Goal: Transaction & Acquisition: Purchase product/service

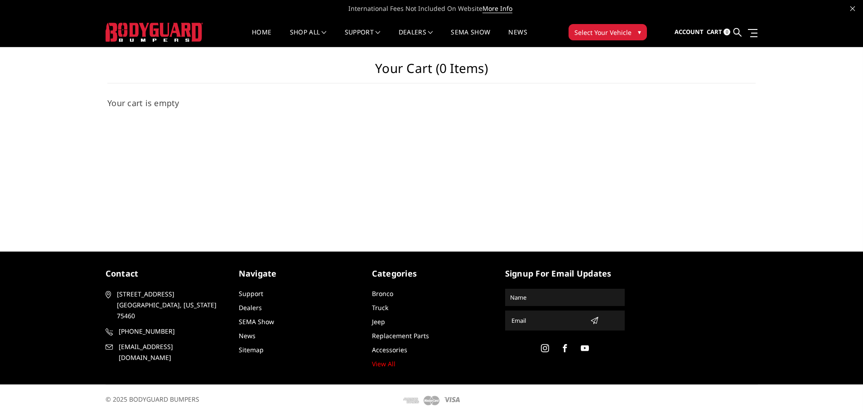
scroll to position [3, 0]
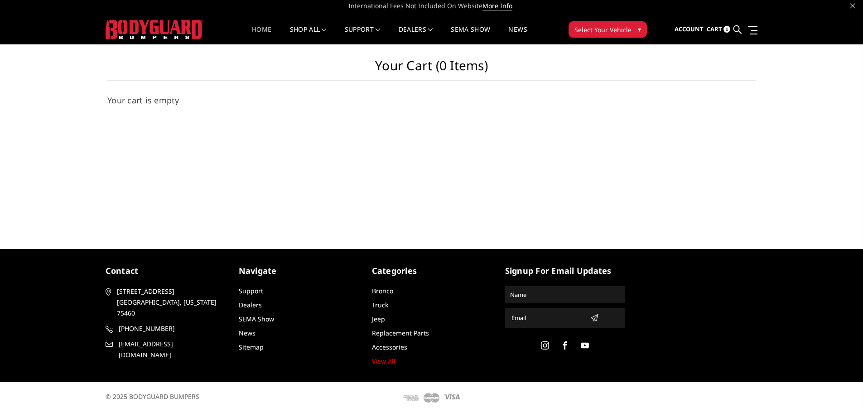
click at [261, 31] on link "Home" at bounding box center [261, 35] width 19 height 18
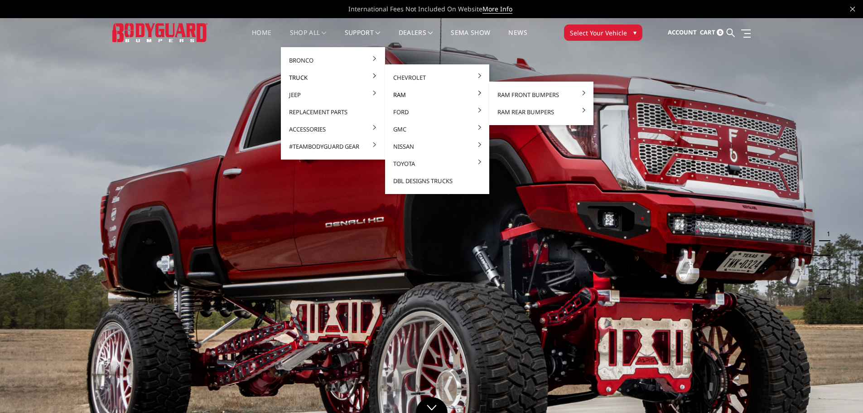
click at [395, 94] on link "Ram" at bounding box center [437, 94] width 97 height 17
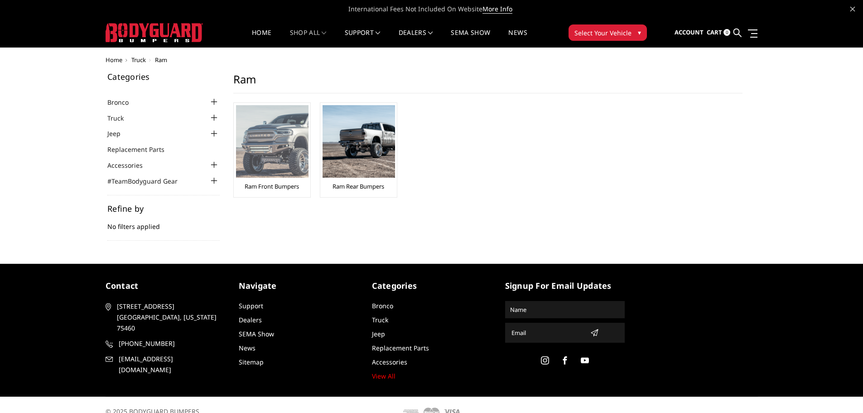
click at [278, 141] on img at bounding box center [272, 141] width 73 height 73
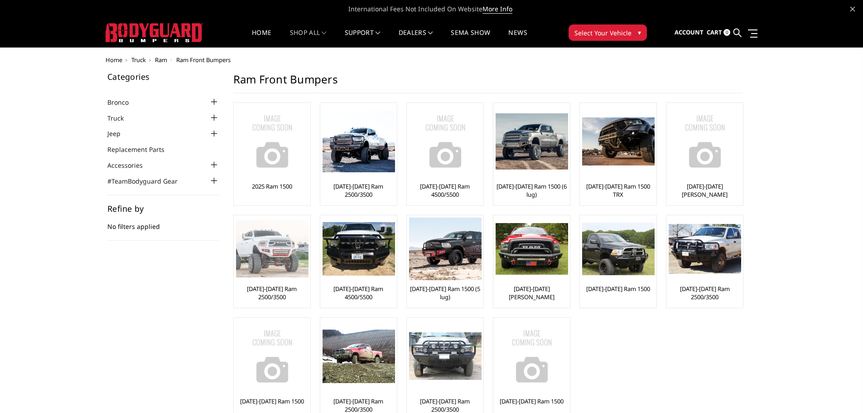
click at [269, 248] on img at bounding box center [272, 248] width 73 height 57
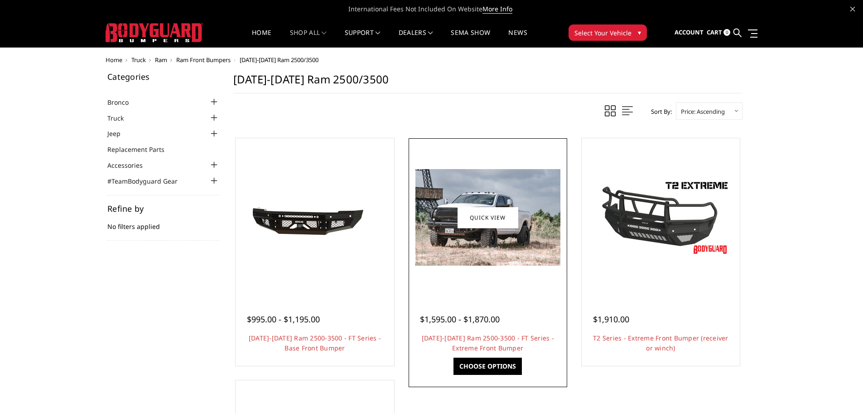
click at [496, 236] on img at bounding box center [488, 217] width 145 height 97
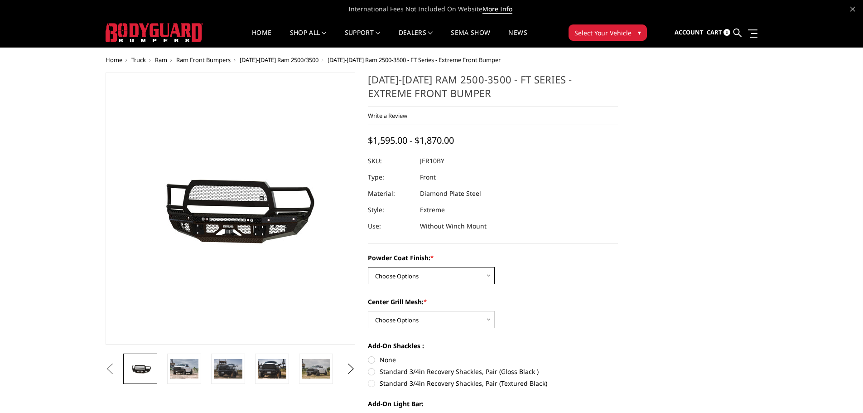
click at [443, 271] on select "Choose Options Bare Metal Gloss Black Powder Coat Textured Black Powder Coat" at bounding box center [431, 275] width 127 height 17
select select "3230"
click at [368, 267] on select "Choose Options Bare Metal Gloss Black Powder Coat Textured Black Powder Coat" at bounding box center [431, 275] width 127 height 17
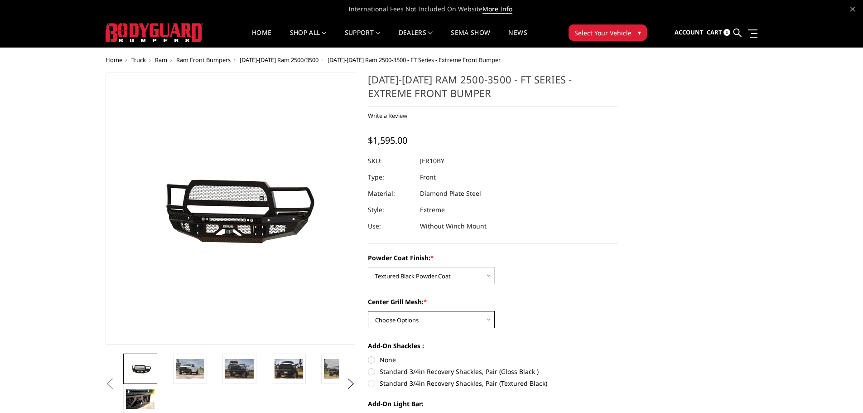
click at [442, 319] on select "Choose Options WITH Expanded Metal in Center Grill WITHOUT Expanded Metal in Ce…" at bounding box center [431, 319] width 127 height 17
select select "3231"
click at [368, 311] on select "Choose Options WITH Expanded Metal in Center Grill WITHOUT Expanded Metal in Ce…" at bounding box center [431, 319] width 127 height 17
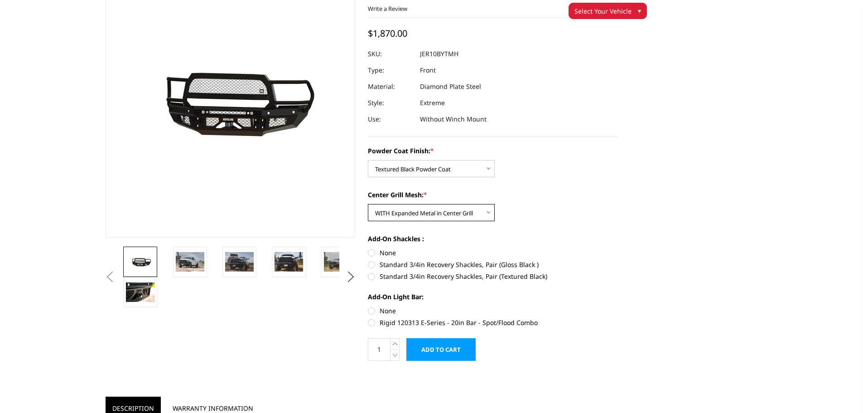
scroll to position [91, 0]
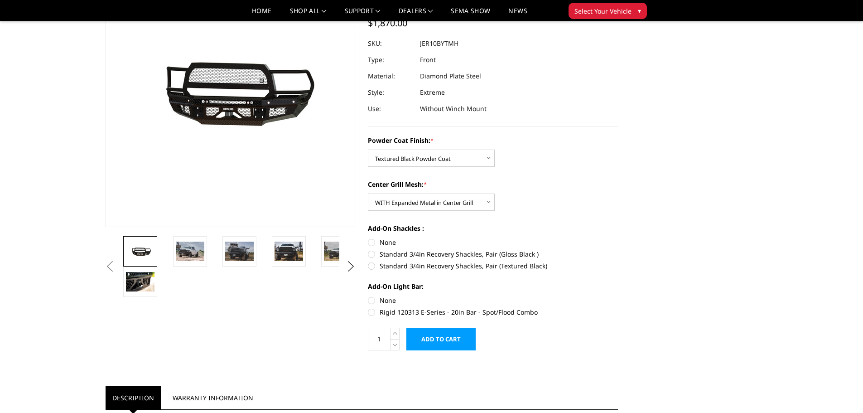
click at [374, 299] on label "None" at bounding box center [493, 301] width 250 height 10
click at [368, 296] on input "None" at bounding box center [368, 296] width 0 height 0
radio input "true"
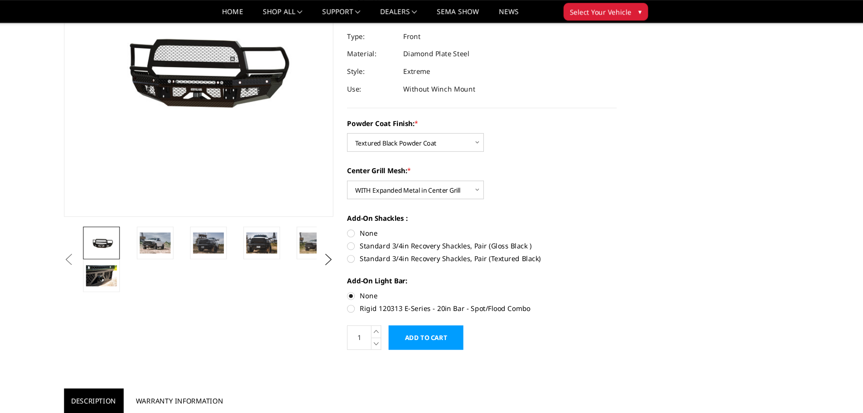
scroll to position [112, 0]
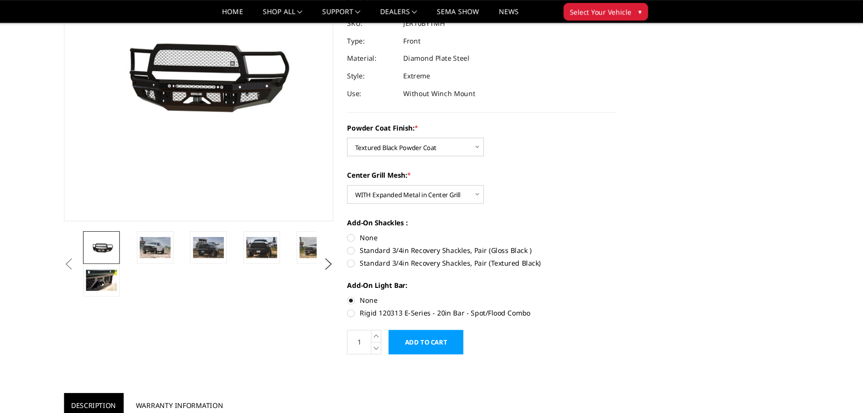
click at [372, 246] on label "Standard 3/4in Recovery Shackles, Pair (Textured Black)" at bounding box center [493, 244] width 250 height 10
click at [618, 228] on input "Standard 3/4in Recovery Shackles, Pair (Textured Black)" at bounding box center [618, 228] width 0 height 0
radio input "true"
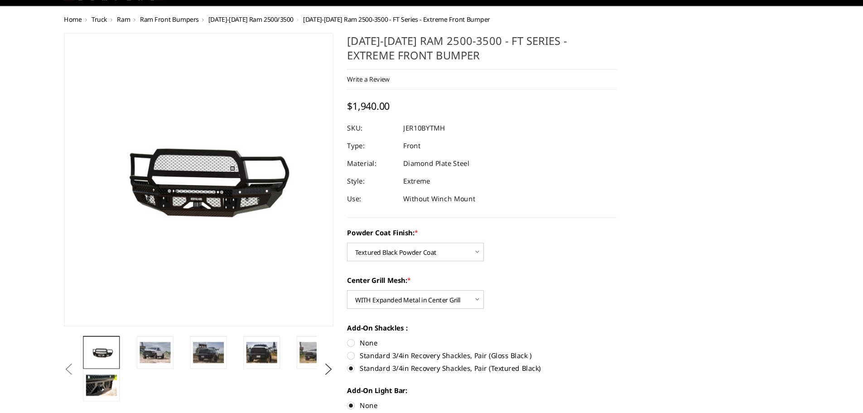
scroll to position [12, 0]
click at [371, 370] on label "Standard 3/4in Recovery Shackles, Pair (Textured Black)" at bounding box center [493, 371] width 250 height 10
click at [618, 355] on input "Standard 3/4in Recovery Shackles, Pair (Textured Black)" at bounding box center [618, 354] width 0 height 0
click at [371, 370] on label "Standard 3/4in Recovery Shackles, Pair (Textured Black)" at bounding box center [493, 371] width 250 height 10
click at [618, 355] on input "Standard 3/4in Recovery Shackles, Pair (Textured Black)" at bounding box center [618, 354] width 0 height 0
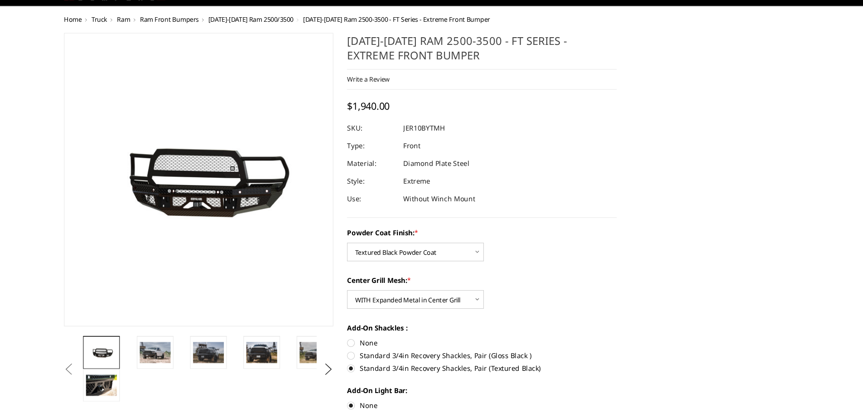
click at [372, 371] on label "Standard 3/4in Recovery Shackles, Pair (Textured Black)" at bounding box center [493, 371] width 250 height 10
click at [618, 355] on input "Standard 3/4in Recovery Shackles, Pair (Textured Black)" at bounding box center [618, 354] width 0 height 0
click at [372, 372] on label "Standard 3/4in Recovery Shackles, Pair (Textured Black)" at bounding box center [493, 371] width 250 height 10
click at [618, 355] on input "Standard 3/4in Recovery Shackles, Pair (Textured Black)" at bounding box center [618, 354] width 0 height 0
click at [371, 345] on label "None" at bounding box center [493, 348] width 250 height 10
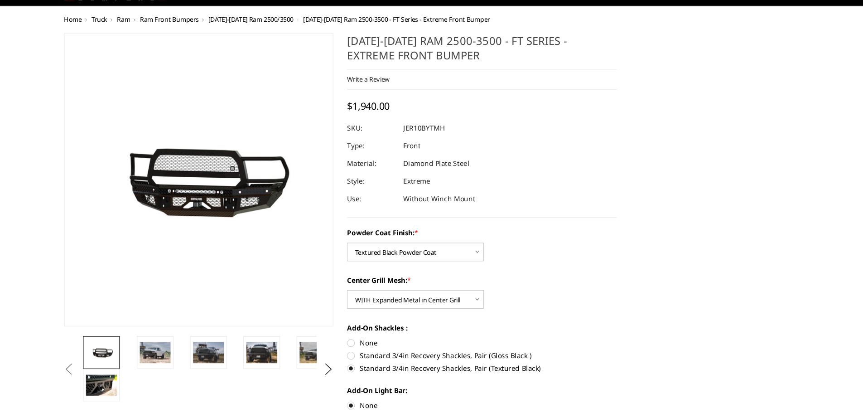
click at [368, 343] on input "None" at bounding box center [368, 343] width 0 height 0
radio input "true"
click at [373, 369] on label "Standard 3/4in Recovery Shackles, Pair (Textured Black)" at bounding box center [493, 371] width 250 height 10
click at [618, 355] on input "Standard 3/4in Recovery Shackles, Pair (Textured Black)" at bounding box center [618, 354] width 0 height 0
radio input "true"
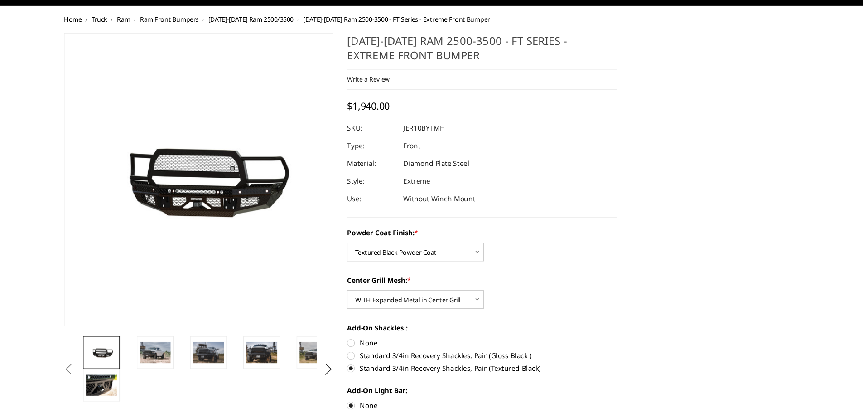
click at [372, 345] on label "None" at bounding box center [493, 348] width 250 height 10
click at [368, 343] on input "None" at bounding box center [368, 343] width 0 height 0
radio input "true"
click at [372, 361] on label "Standard 3/4in Recovery Shackles, Pair (Gloss Black )" at bounding box center [493, 359] width 250 height 10
click at [618, 343] on input "Standard 3/4in Recovery Shackles, Pair (Gloss Black )" at bounding box center [618, 343] width 0 height 0
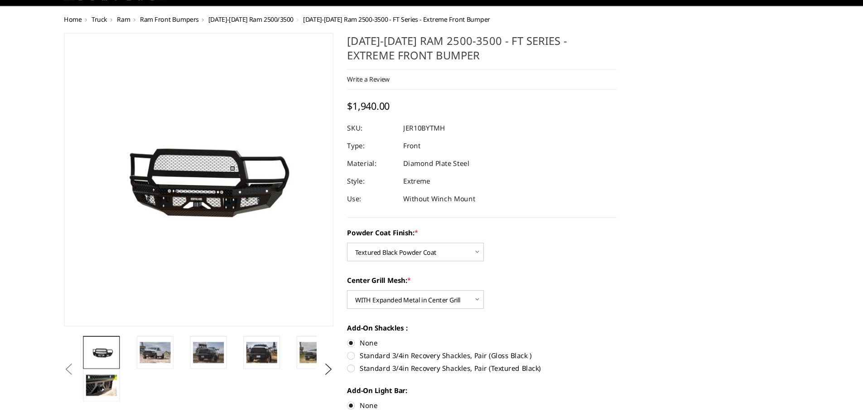
radio input "true"
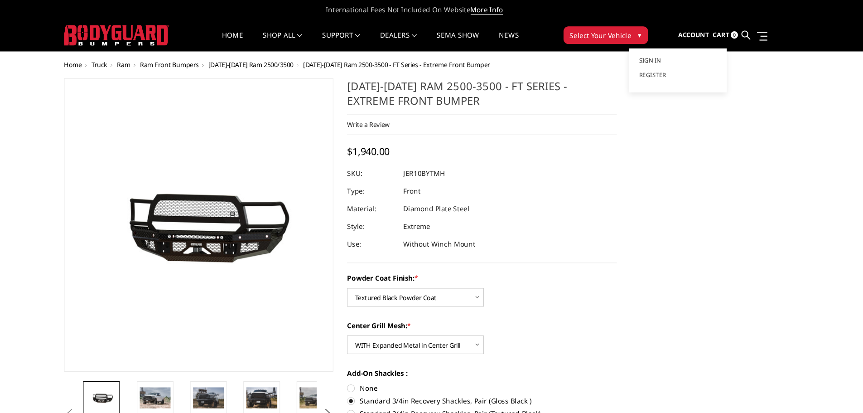
click at [702, 31] on span "Account" at bounding box center [689, 32] width 29 height 8
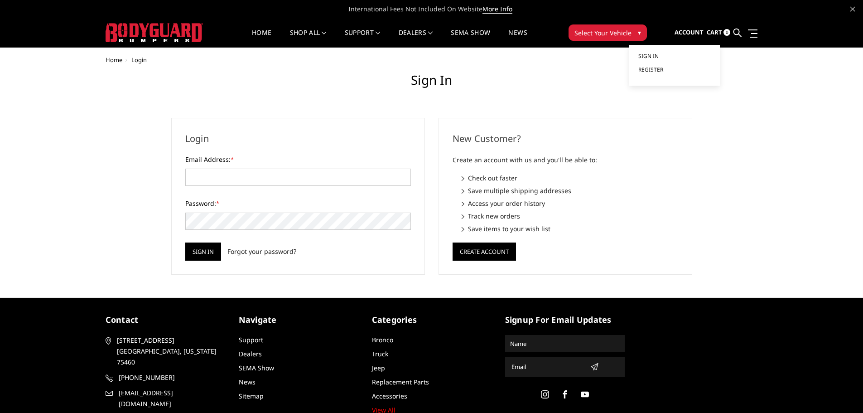
click at [662, 57] on link "Sign in" at bounding box center [675, 56] width 73 height 14
click at [357, 178] on input "Email Address: *" at bounding box center [298, 177] width 226 height 17
type input "[EMAIL_ADDRESS][DOMAIN_NAME]"
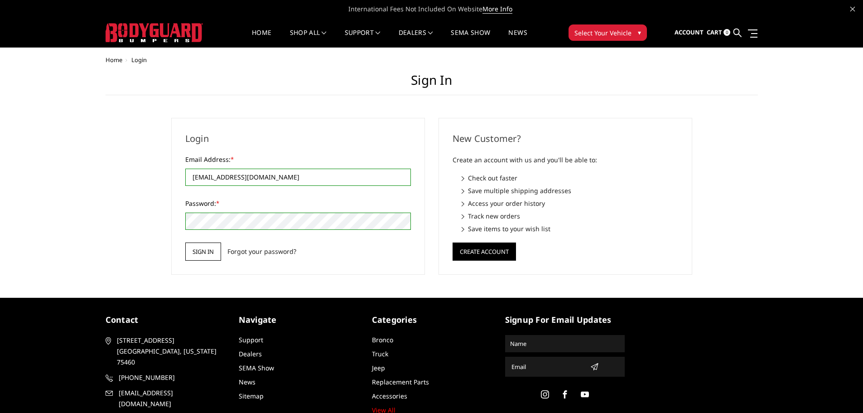
click at [200, 252] on input "Sign in" at bounding box center [203, 251] width 36 height 18
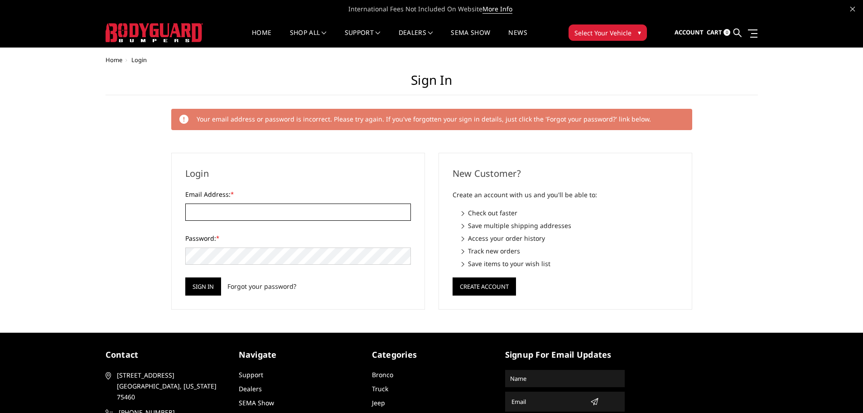
click at [235, 214] on input "Email Address: *" at bounding box center [298, 212] width 226 height 17
type input "[EMAIL_ADDRESS][DOMAIN_NAME]"
click at [185, 277] on input "Sign in" at bounding box center [203, 286] width 36 height 18
click at [220, 214] on input "Email Address: *" at bounding box center [298, 212] width 226 height 17
type input "[EMAIL_ADDRESS][DOMAIN_NAME]"
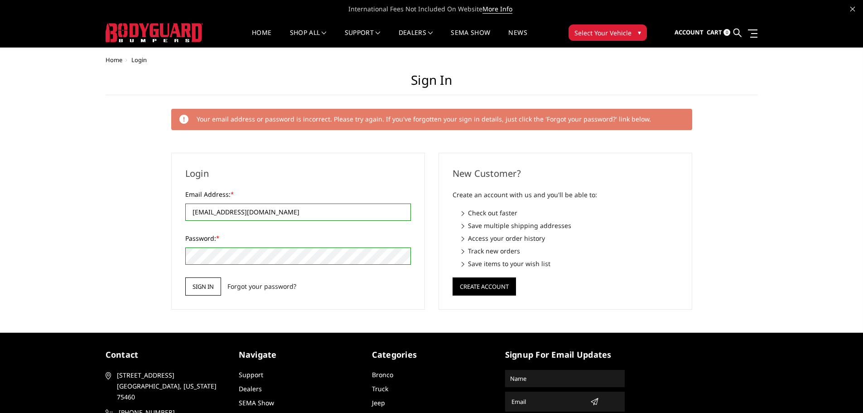
click at [200, 287] on input "Sign in" at bounding box center [203, 286] width 36 height 18
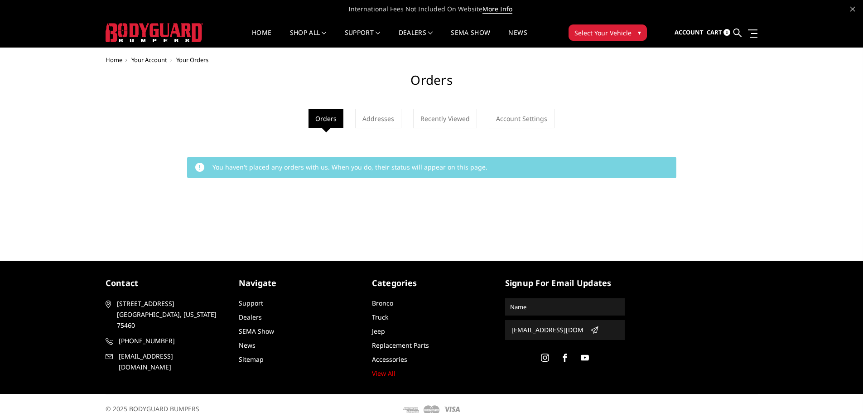
click at [325, 118] on li "Orders" at bounding box center [326, 118] width 35 height 19
click at [737, 33] on icon at bounding box center [738, 33] width 8 height 8
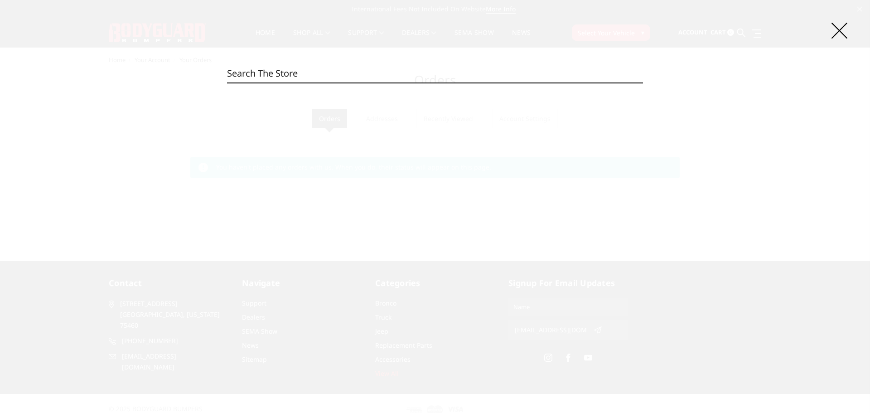
drag, startPoint x: 336, startPoint y: 75, endPoint x: 319, endPoint y: 77, distance: 17.8
click at [319, 77] on input "Search" at bounding box center [435, 73] width 416 height 18
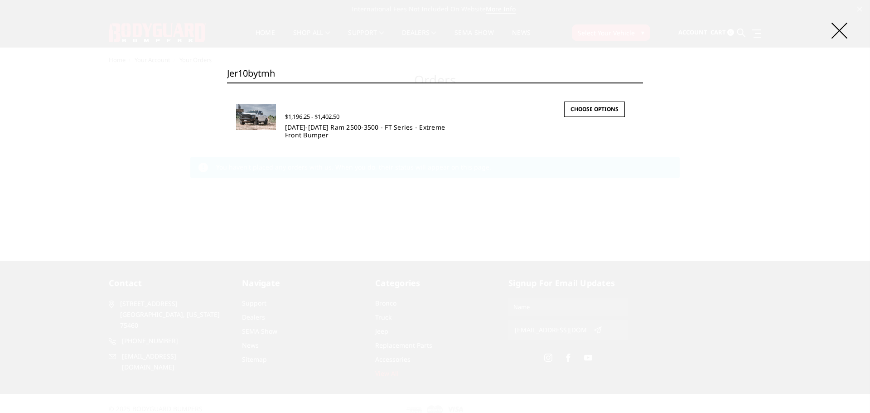
type input "jer10bytmh"
click at [344, 127] on link "[DATE]-[DATE] Ram 2500-3500 - FT Series - Extreme Front Bumper" at bounding box center [365, 131] width 160 height 16
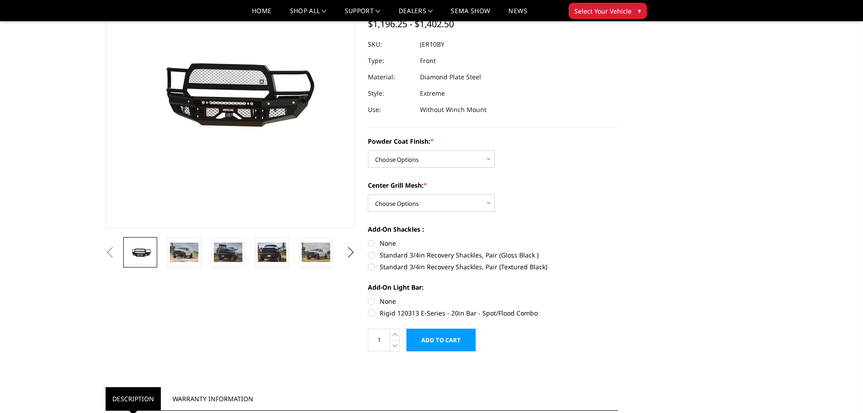
scroll to position [91, 0]
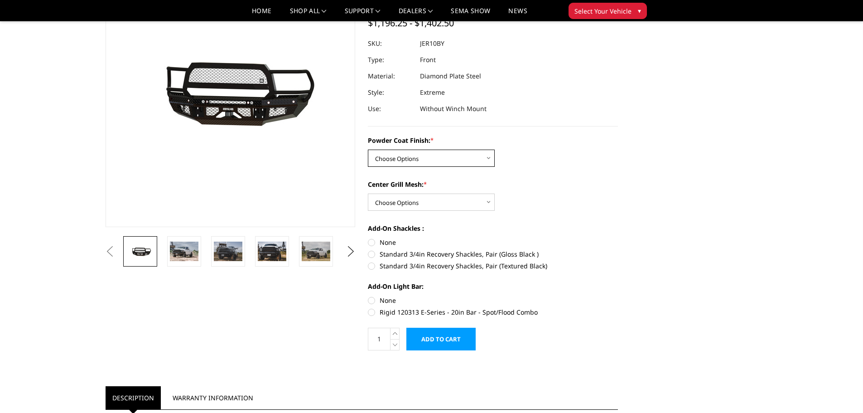
click at [438, 161] on select "Choose Options Bare Metal Gloss Black Powder Coat Textured Black Powder Coat" at bounding box center [431, 158] width 127 height 17
select select "3230"
click at [368, 150] on select "Choose Options Bare Metal Gloss Black Powder Coat Textured Black Powder Coat" at bounding box center [431, 158] width 127 height 17
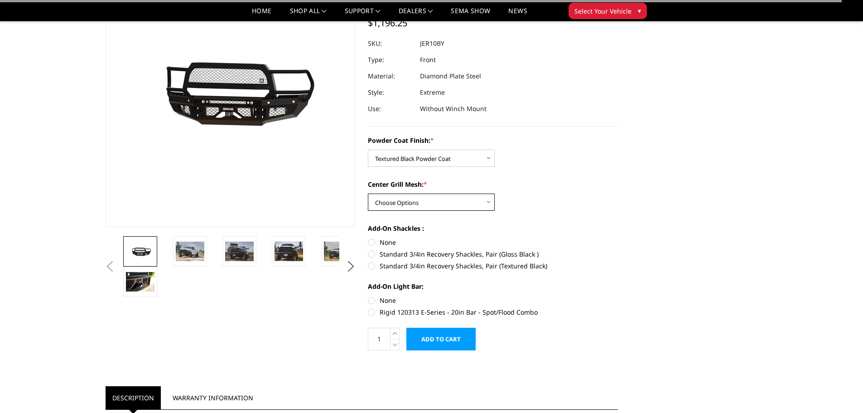
click at [430, 201] on select "Choose Options WITH Expanded Metal in Center Grill WITHOUT Expanded Metal in Ce…" at bounding box center [431, 202] width 127 height 17
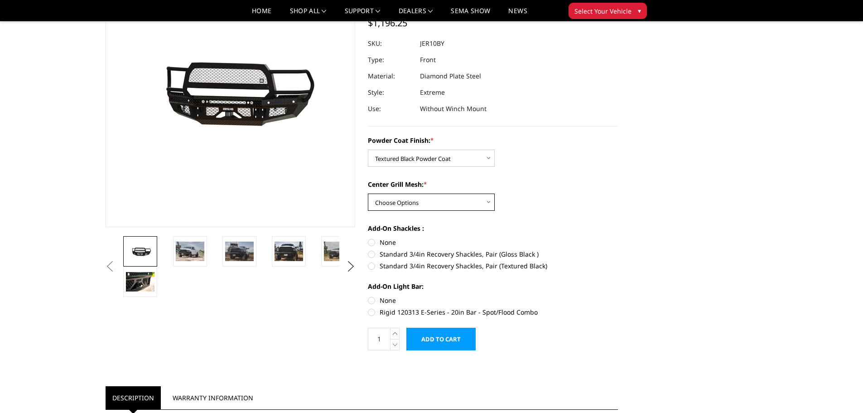
select select "3231"
click at [368, 194] on select "Choose Options WITH Expanded Metal in Center Grill WITHOUT Expanded Metal in Ce…" at bounding box center [431, 202] width 127 height 17
click at [373, 267] on label "Standard 3/4in Recovery Shackles, Pair (Textured Black)" at bounding box center [493, 266] width 250 height 10
click at [618, 250] on input "Standard 3/4in Recovery Shackles, Pair (Textured Black)" at bounding box center [618, 249] width 0 height 0
radio input "true"
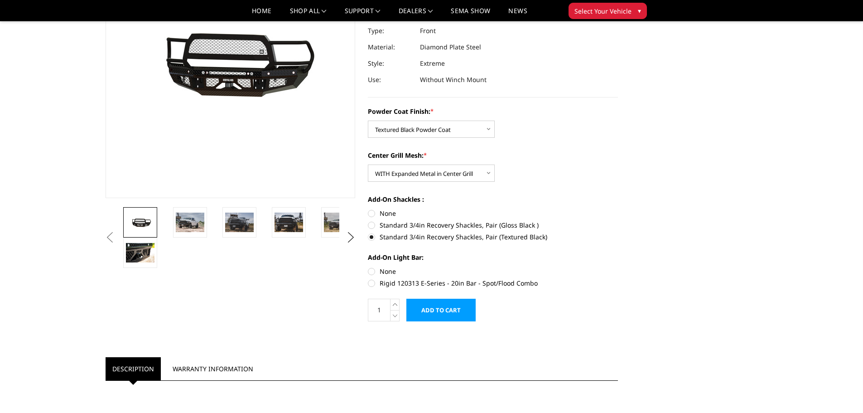
scroll to position [136, 0]
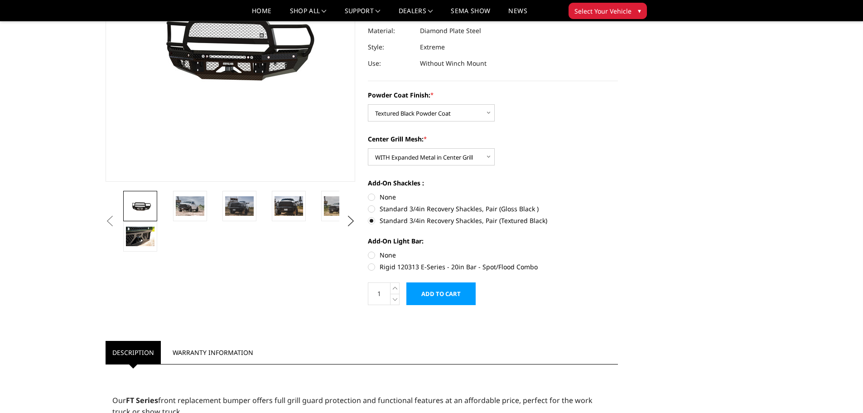
click at [374, 257] on label "None" at bounding box center [493, 255] width 250 height 10
click at [368, 251] on input "None" at bounding box center [368, 250] width 0 height 0
radio input "true"
click at [452, 294] on input "Add to Cart" at bounding box center [441, 293] width 69 height 23
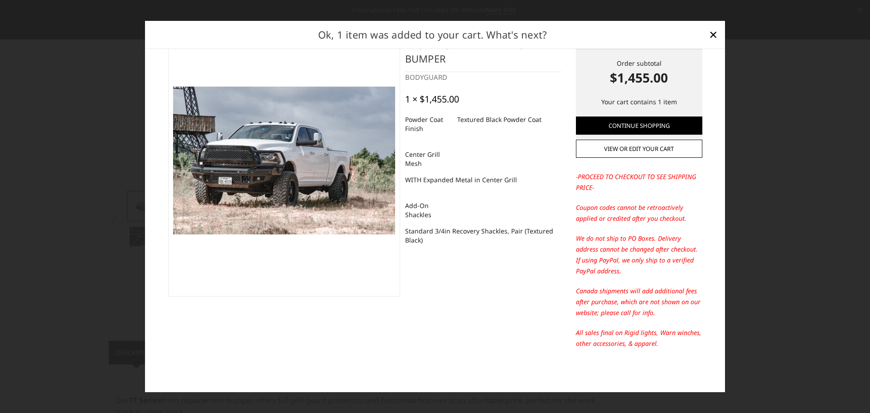
scroll to position [0, 0]
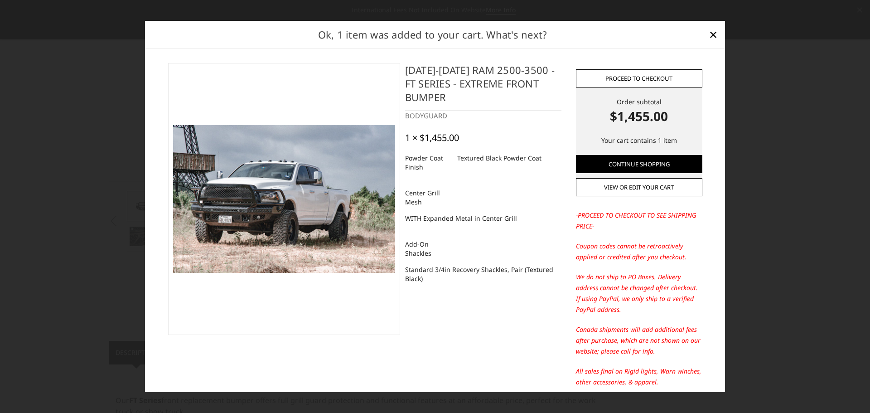
click at [641, 80] on link "Proceed to checkout" at bounding box center [639, 78] width 126 height 18
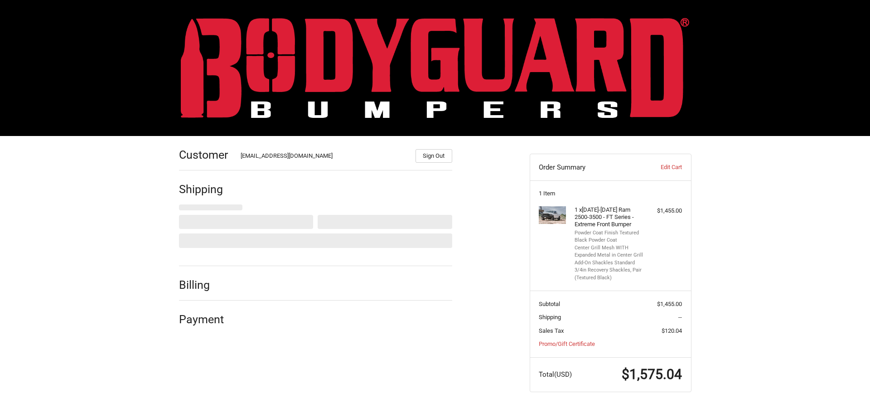
select select "US"
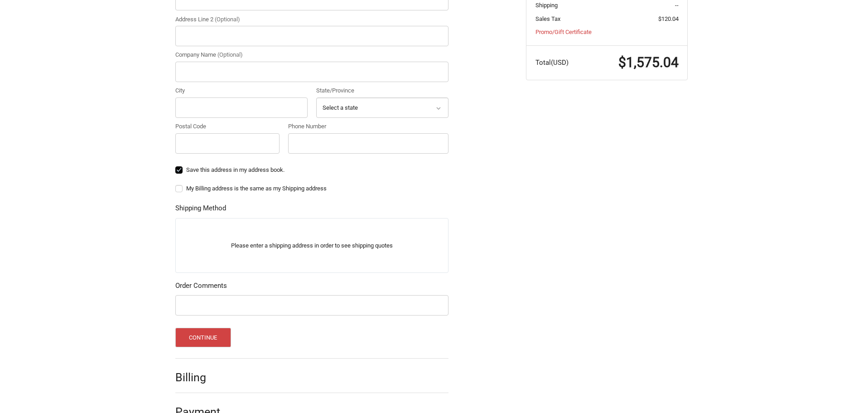
scroll to position [335, 0]
